Goal: Check status: Check status

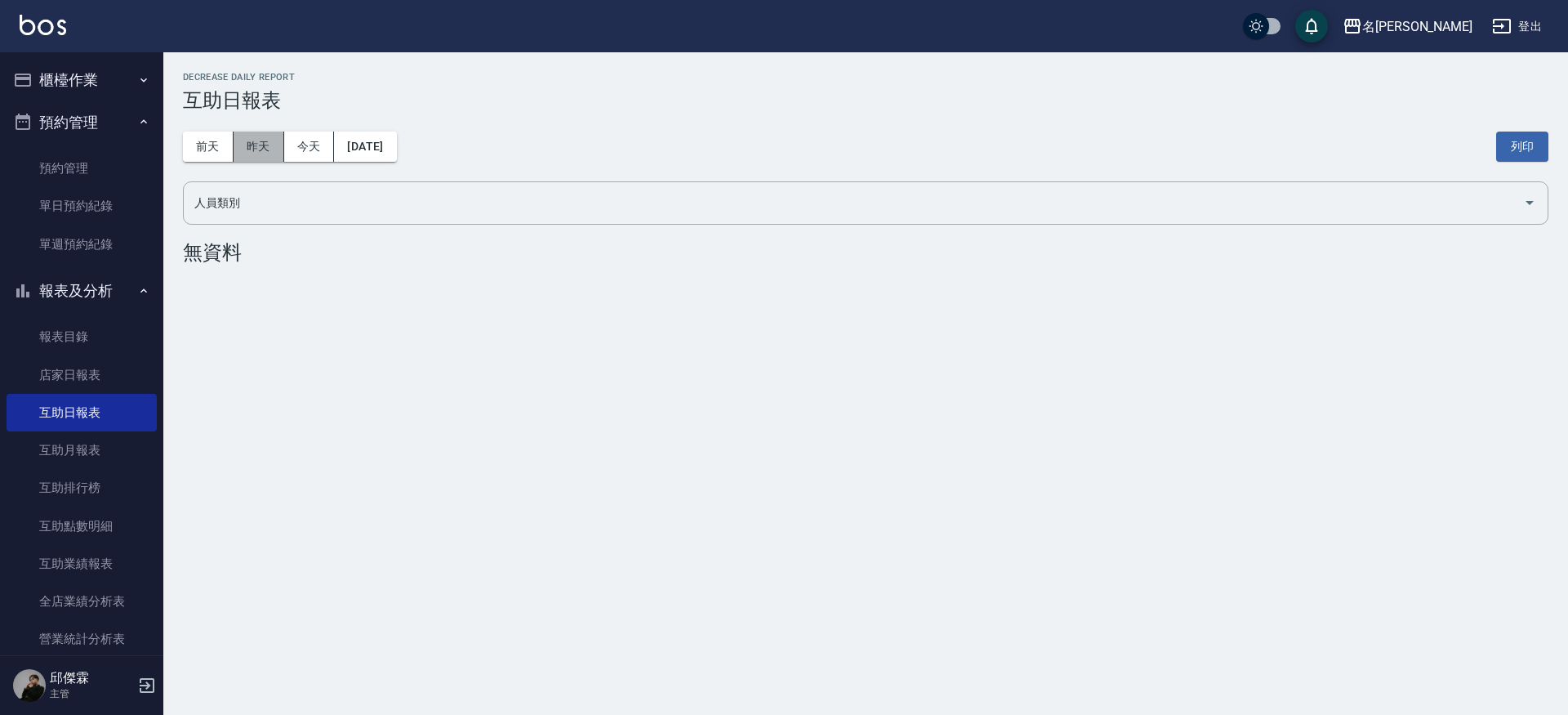
click at [266, 156] on button "昨天" at bounding box center [259, 146] width 51 height 30
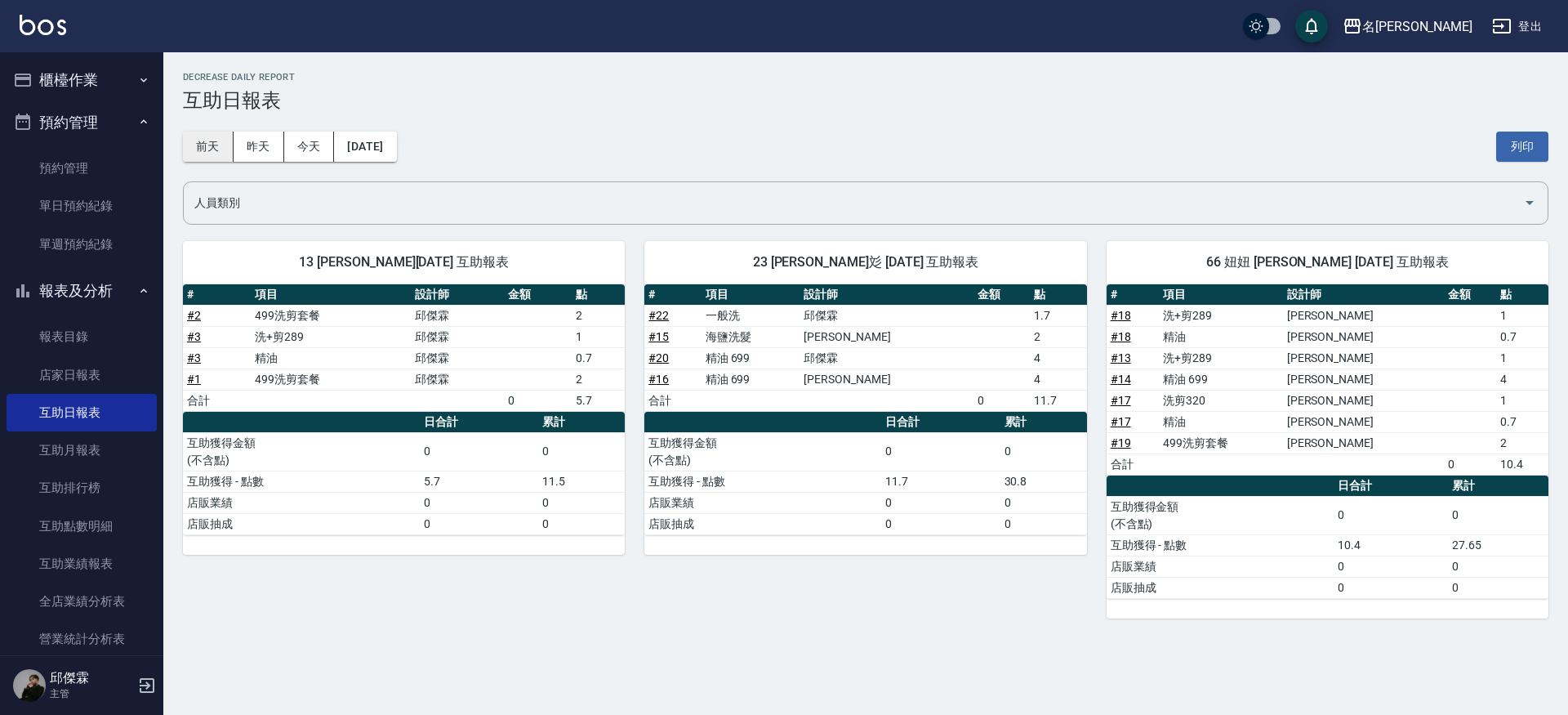
click at [222, 148] on button "前天" at bounding box center [208, 146] width 51 height 30
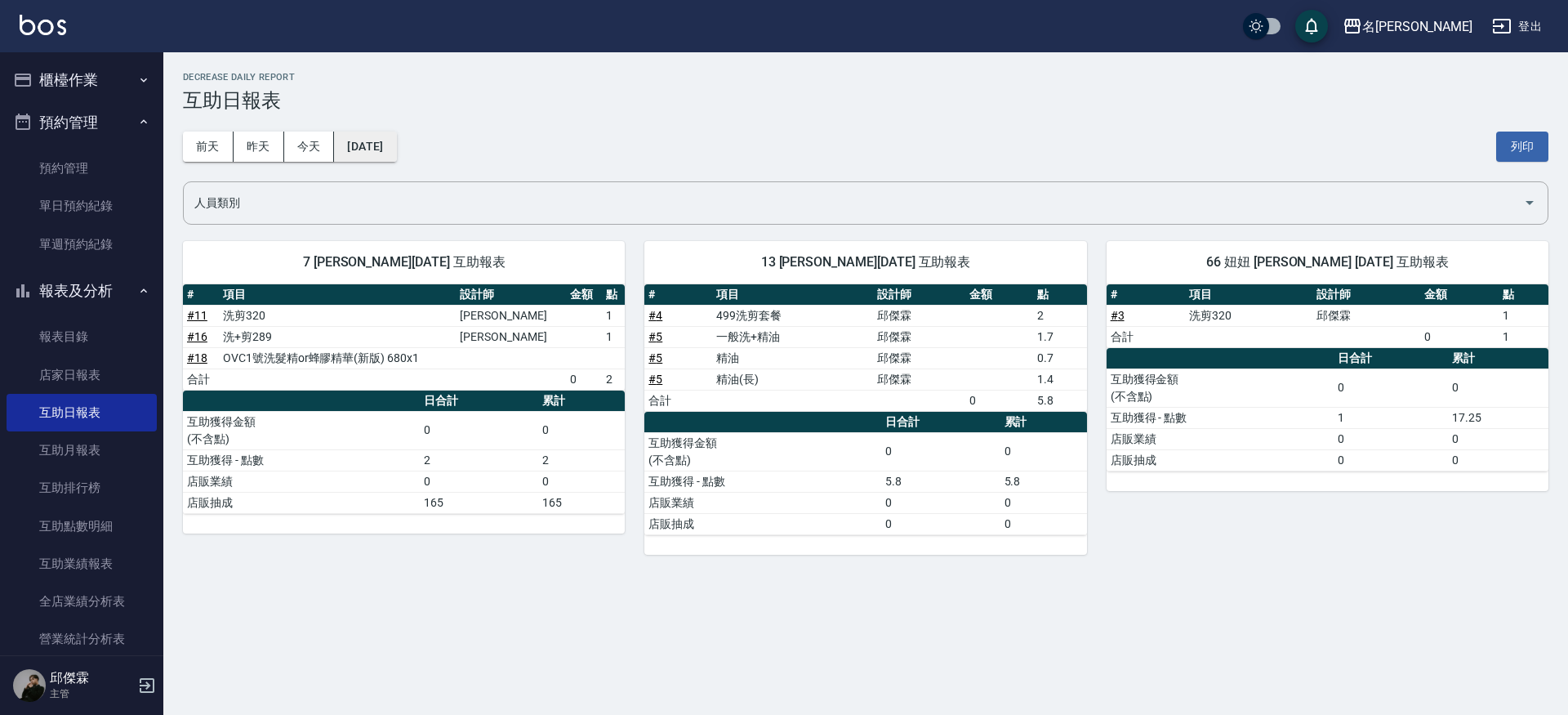
click at [370, 159] on button "[DATE]" at bounding box center [366, 146] width 62 height 30
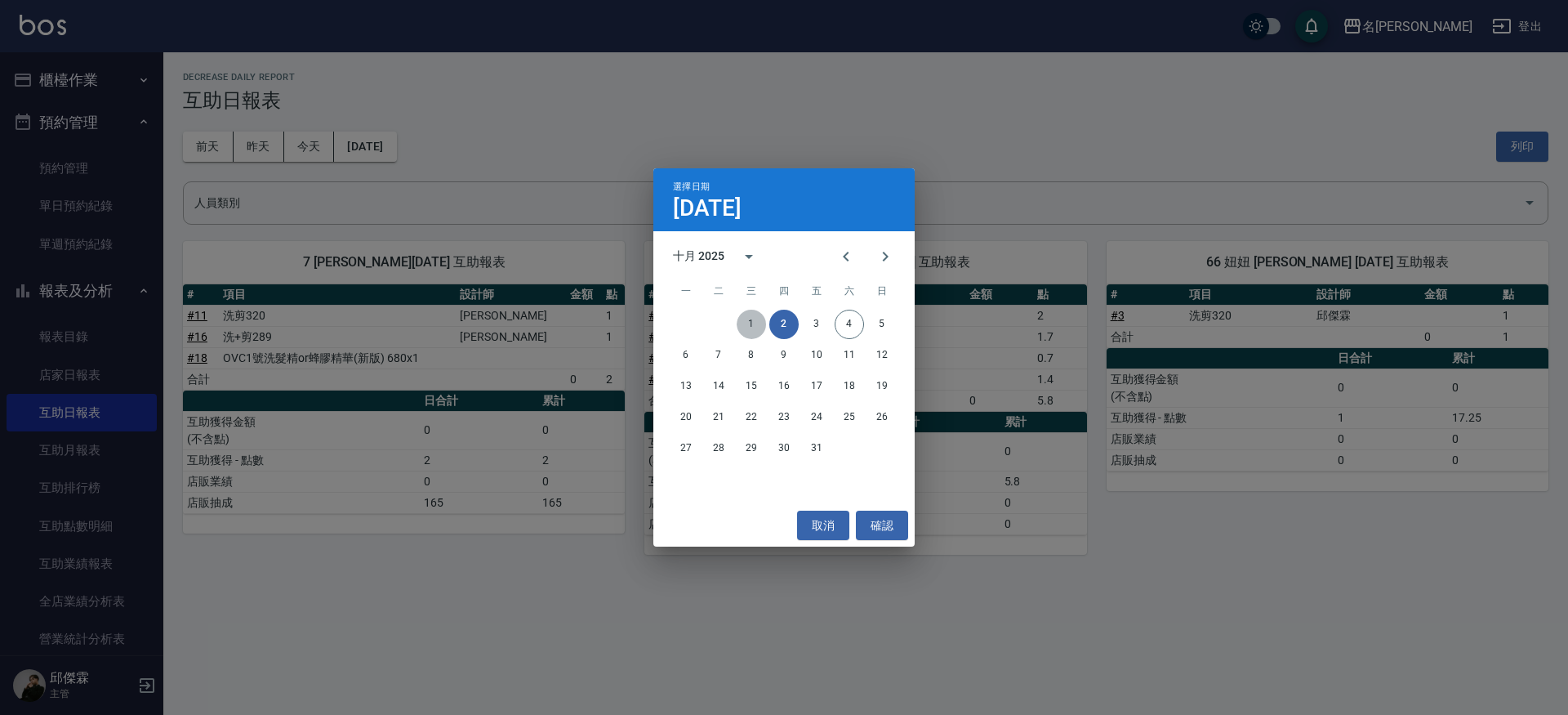
click at [755, 321] on button "1" at bounding box center [752, 325] width 30 height 30
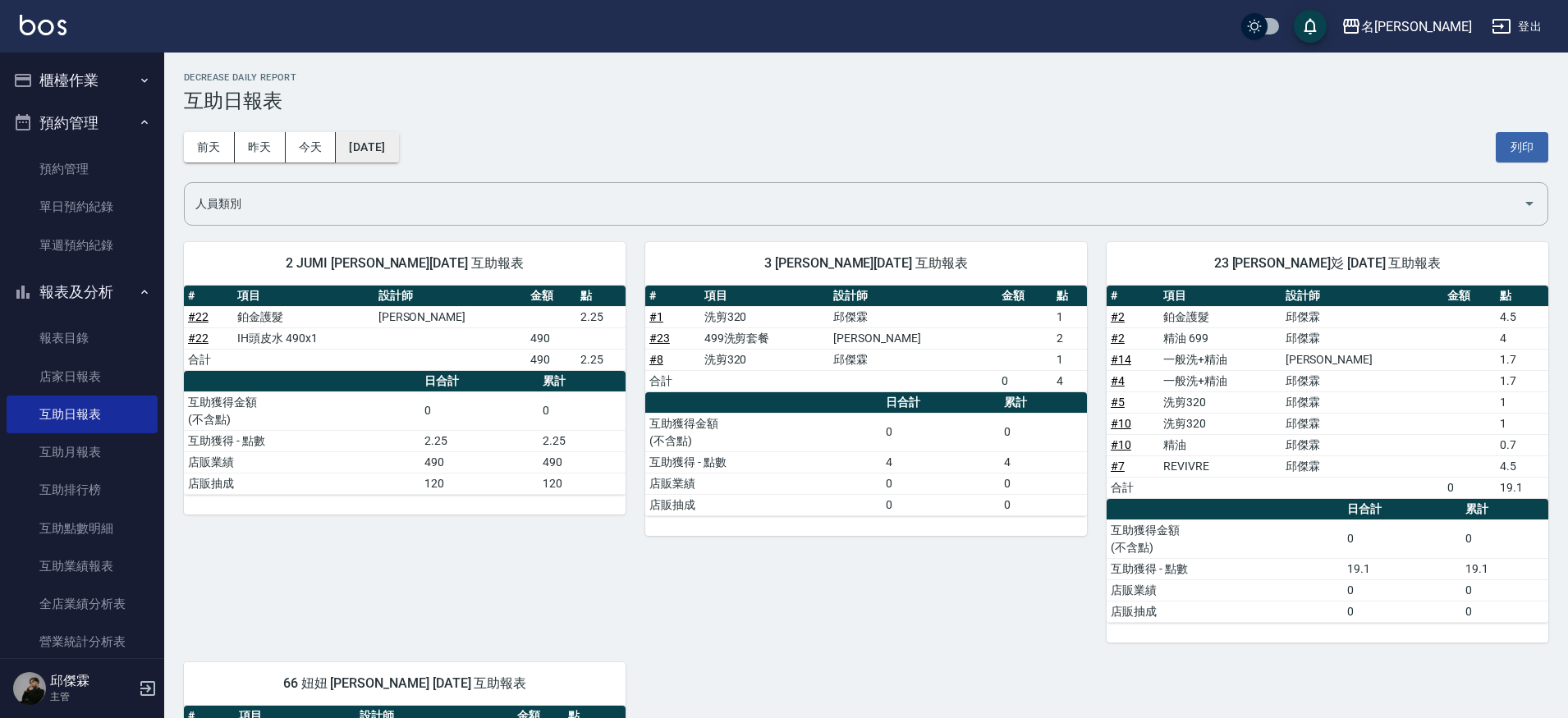
click at [384, 138] on button "[DATE]" at bounding box center [367, 147] width 63 height 30
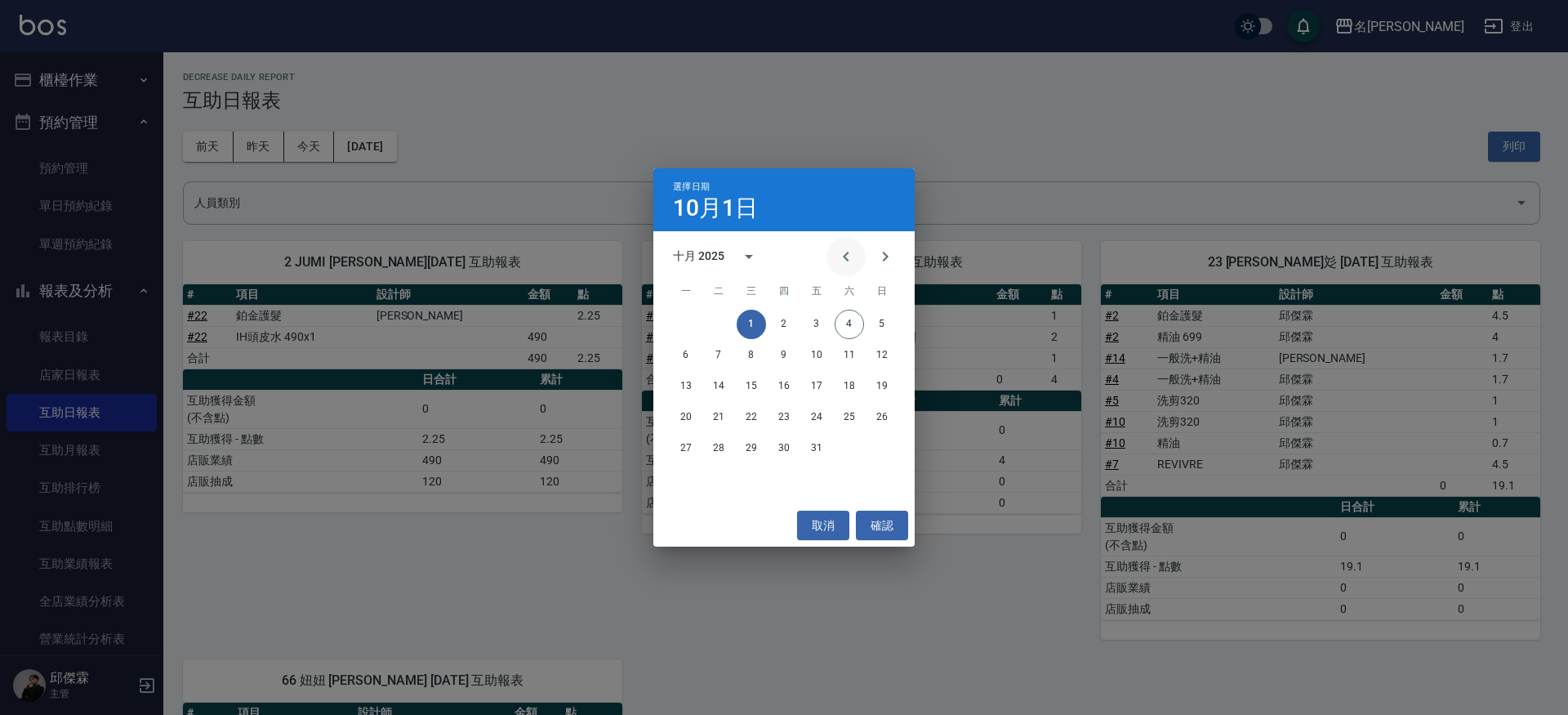
click at [840, 264] on icon "Previous month" at bounding box center [846, 257] width 20 height 20
click at [721, 456] on button "30" at bounding box center [719, 449] width 30 height 30
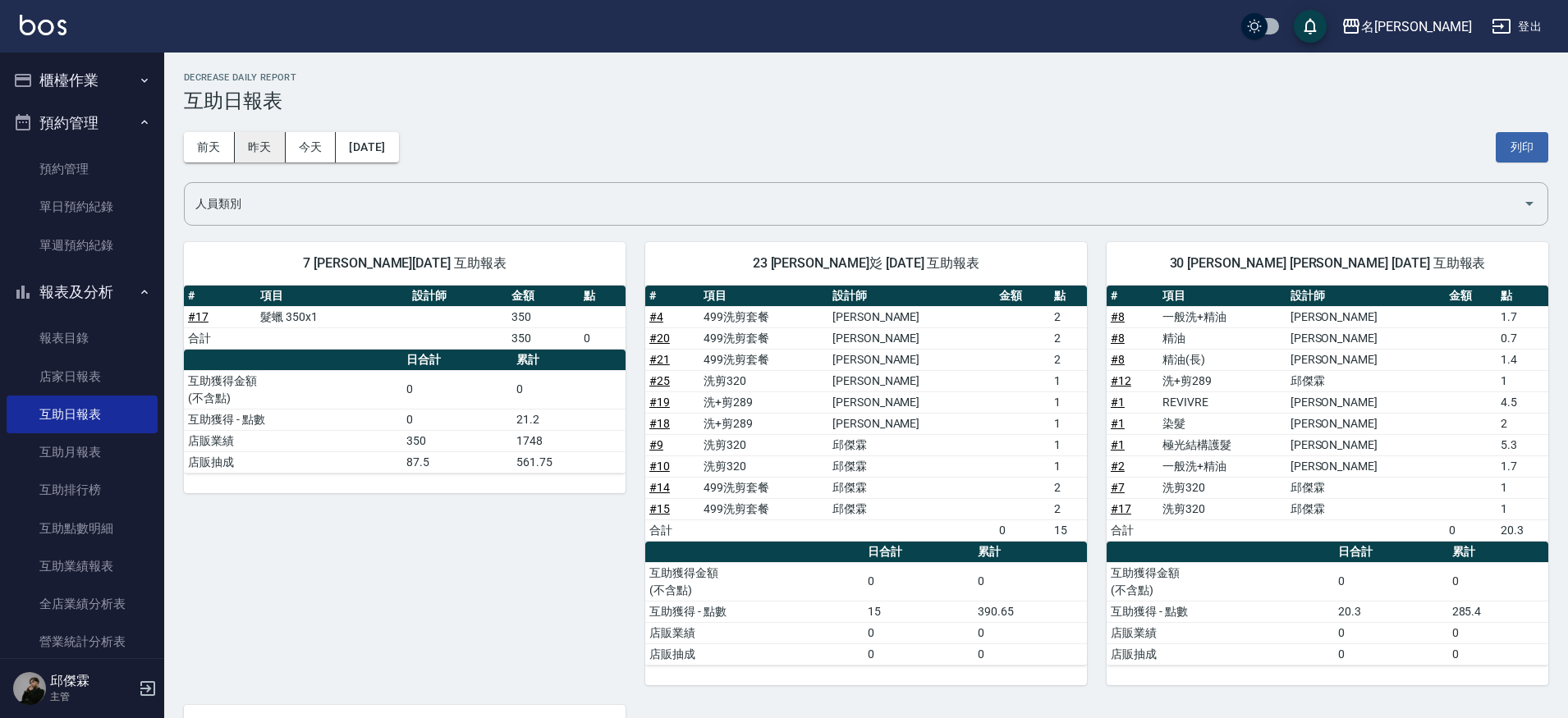
click at [255, 147] on button "昨天" at bounding box center [260, 147] width 51 height 30
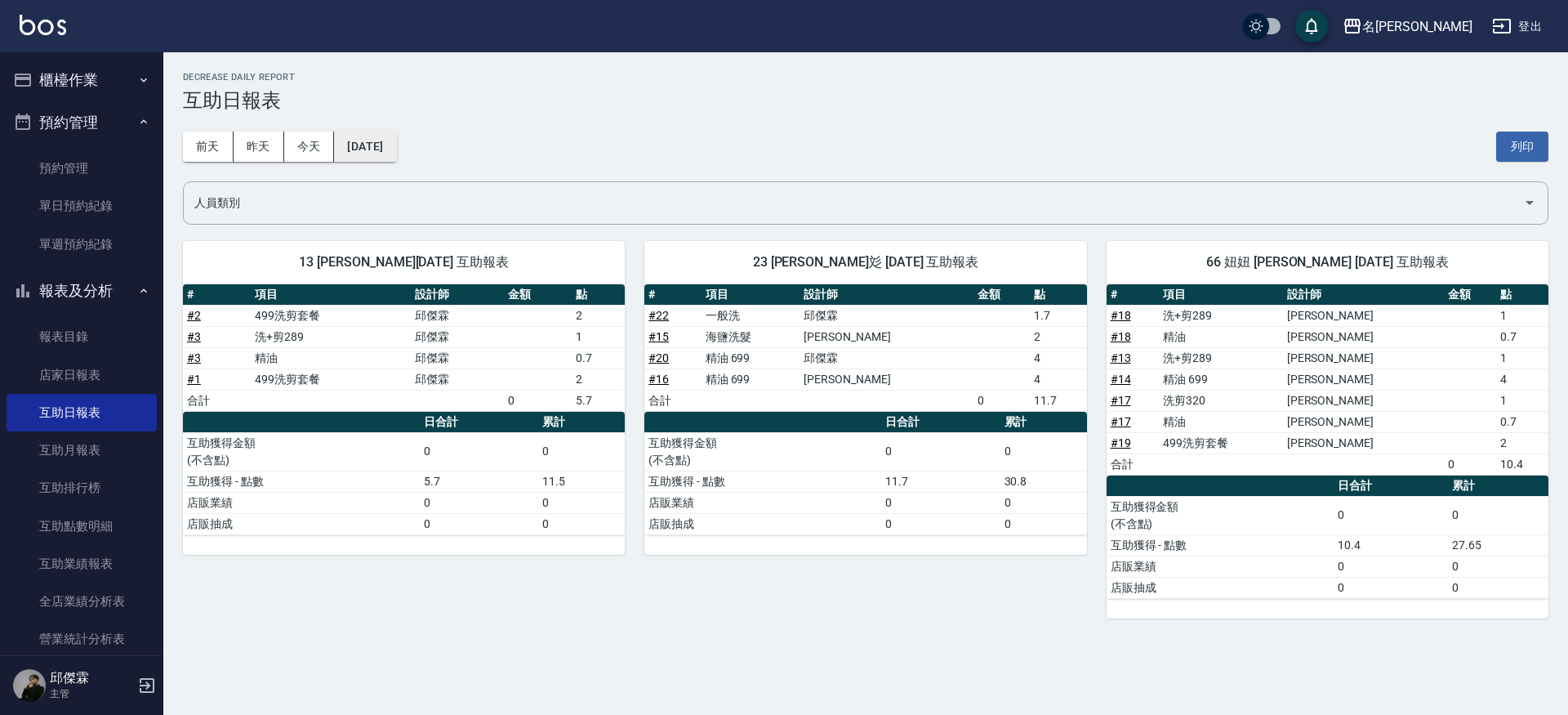
click at [370, 153] on button "[DATE]" at bounding box center [366, 146] width 62 height 30
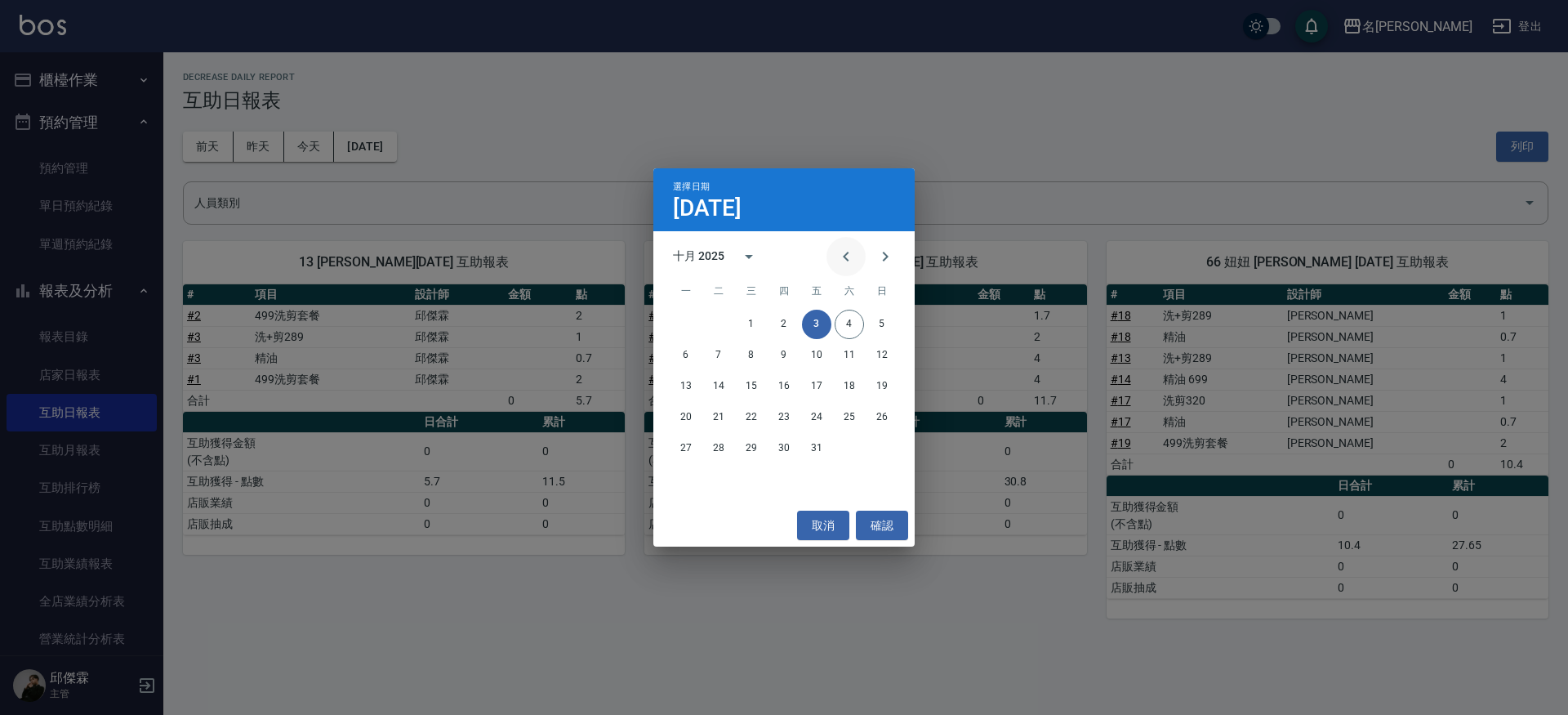
click at [857, 257] on button "Previous month" at bounding box center [846, 257] width 39 height 39
click at [879, 413] on button "28" at bounding box center [882, 417] width 30 height 30
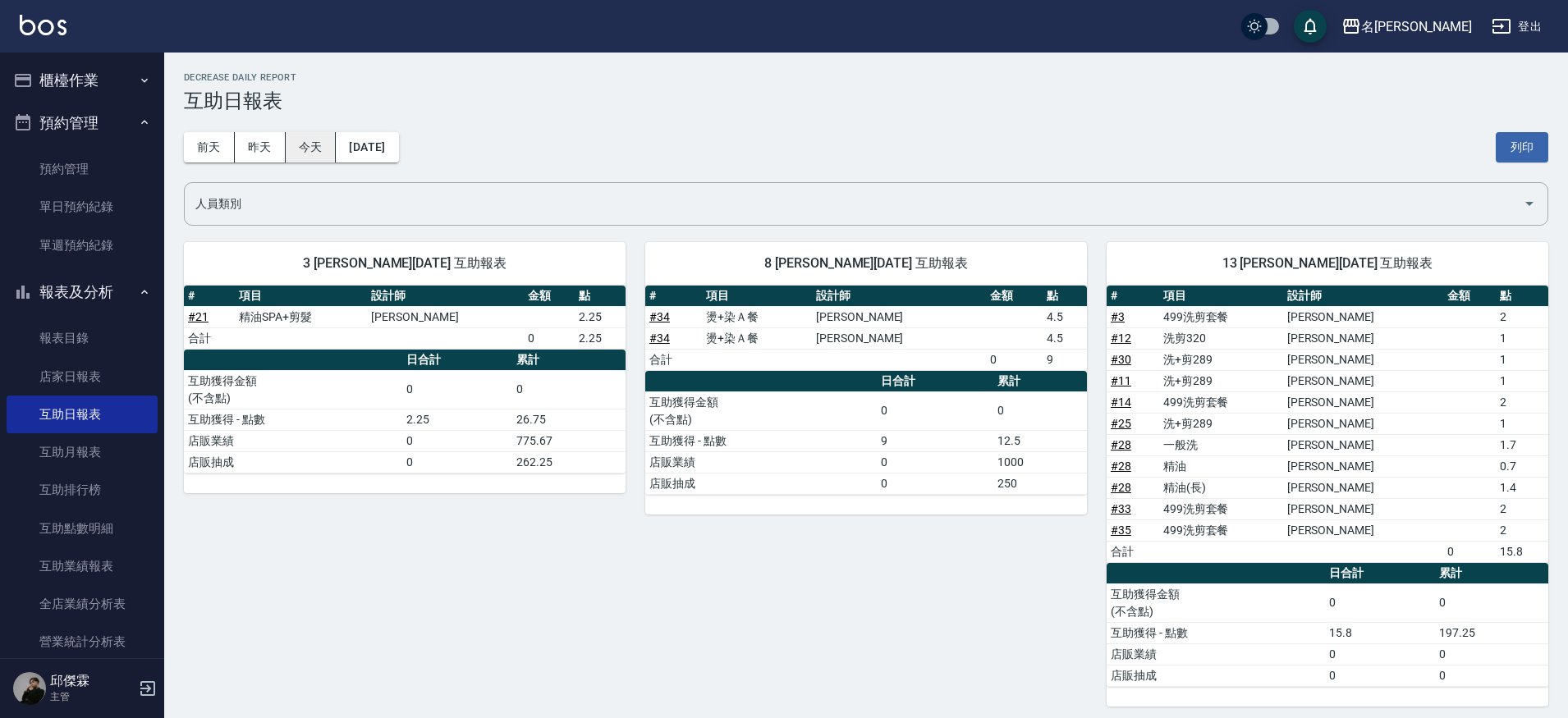
click at [304, 144] on button "今天" at bounding box center [311, 147] width 51 height 30
